Goal: Task Accomplishment & Management: Manage account settings

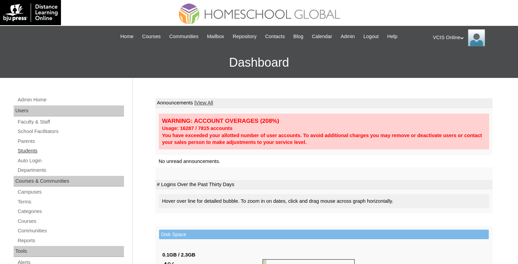
click at [35, 150] on link "Students" at bounding box center [70, 151] width 107 height 9
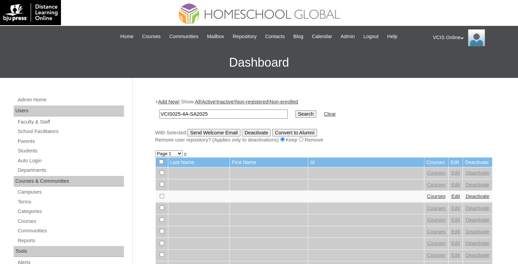
type input "VCIS025-4A-SA2025"
click at [295, 115] on input "Search" at bounding box center [305, 113] width 21 height 7
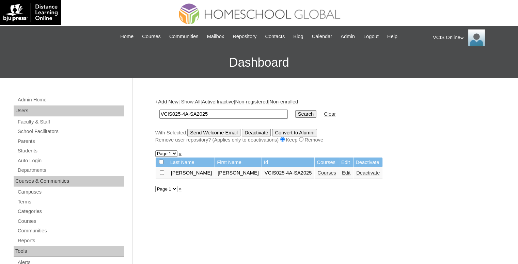
click at [342, 171] on link "Edit" at bounding box center [346, 172] width 9 height 5
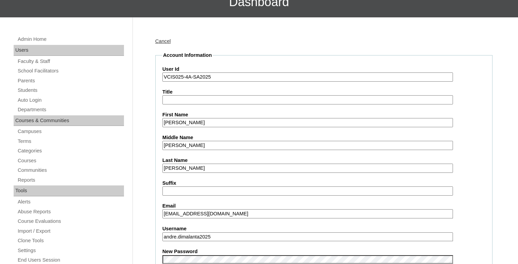
scroll to position [136, 0]
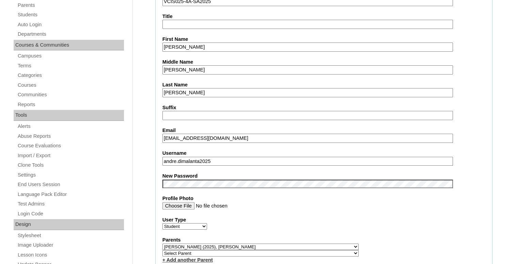
click at [211, 158] on input "andre.dimalanta2025" at bounding box center [308, 161] width 291 height 9
click at [249, 173] on label "New Password" at bounding box center [324, 176] width 323 height 7
click at [251, 175] on label "New Password" at bounding box center [324, 176] width 323 height 7
click at [258, 157] on input "andre.dimalanta2025" at bounding box center [308, 161] width 291 height 9
click at [239, 119] on fieldset "Account Information User Id VCIS025-4A-SA2025 Title First Name [PERSON_NAME] Mi…" at bounding box center [323, 252] width 337 height 552
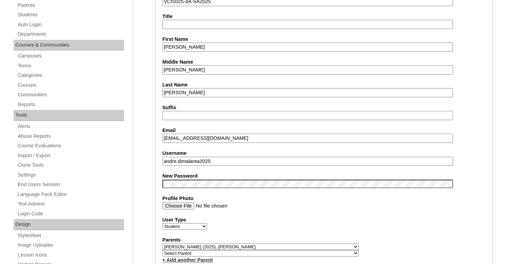
click at [238, 117] on input "Suffix" at bounding box center [308, 115] width 291 height 9
paste input "zXsgHm"
type input "zXsgHm"
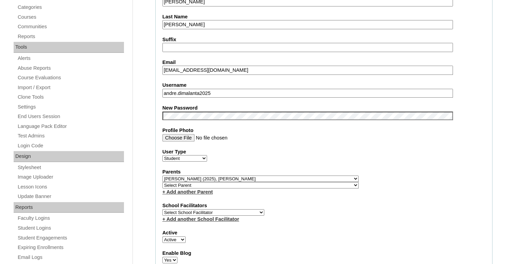
click at [325, 160] on fieldset "Account Information User Id VCIS025-4A-SA2025 Title First Name [PERSON_NAME] Mi…" at bounding box center [323, 184] width 337 height 552
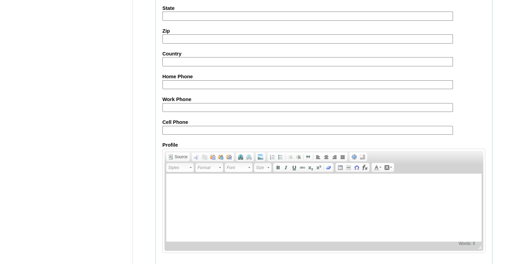
scroll to position [766, 0]
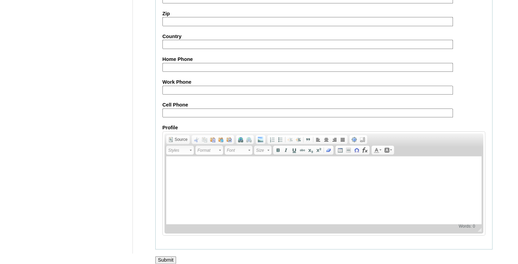
click at [171, 257] on input "Submit" at bounding box center [165, 260] width 21 height 7
